Goal: Task Accomplishment & Management: Manage account settings

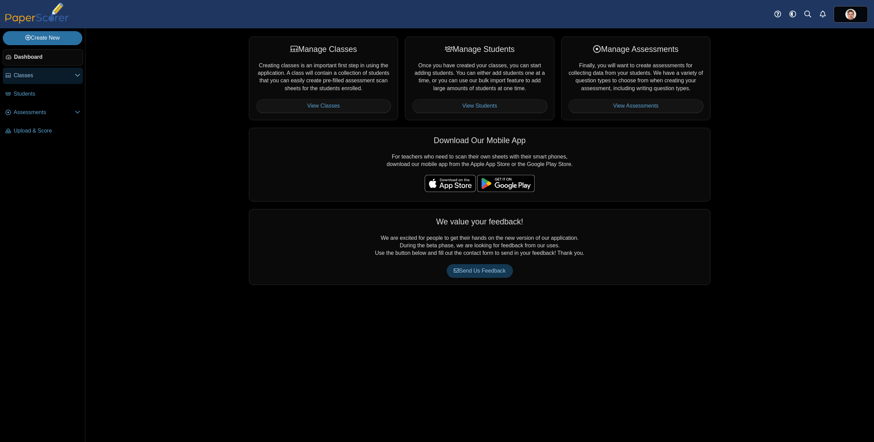
click at [45, 72] on span "Classes" at bounding box center [44, 76] width 61 height 8
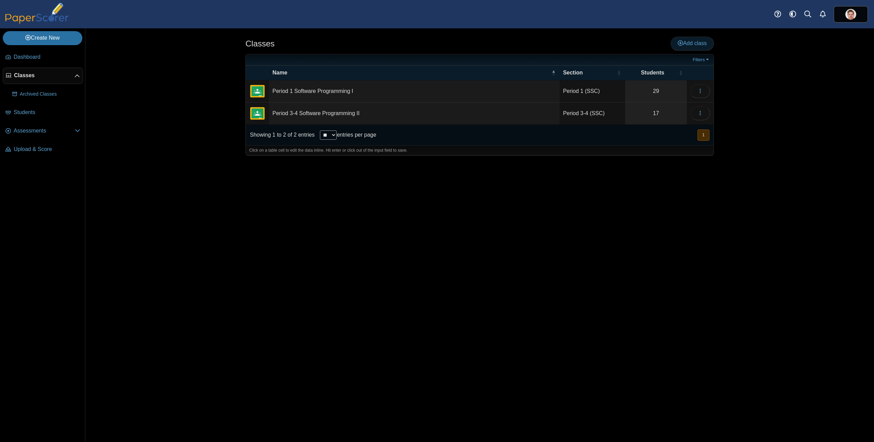
click at [702, 44] on span "Add class" at bounding box center [692, 43] width 29 height 6
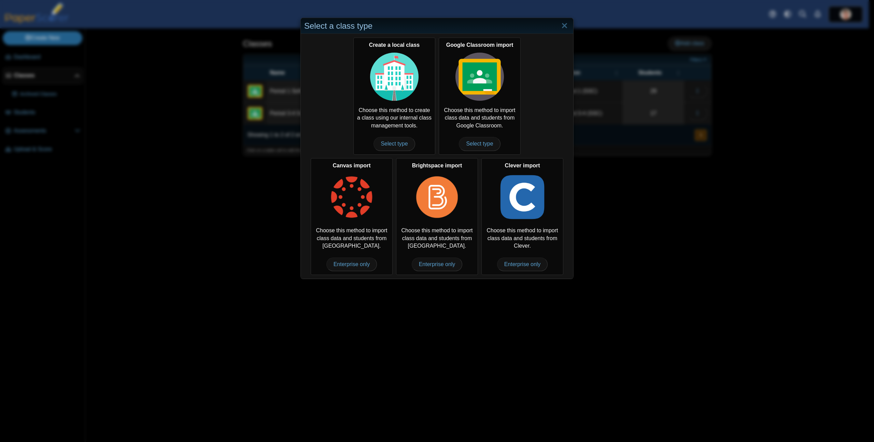
click at [866, 102] on div "Select a class type Create a local class Choose this method to create a class u…" at bounding box center [437, 221] width 874 height 442
